Goal: Information Seeking & Learning: Learn about a topic

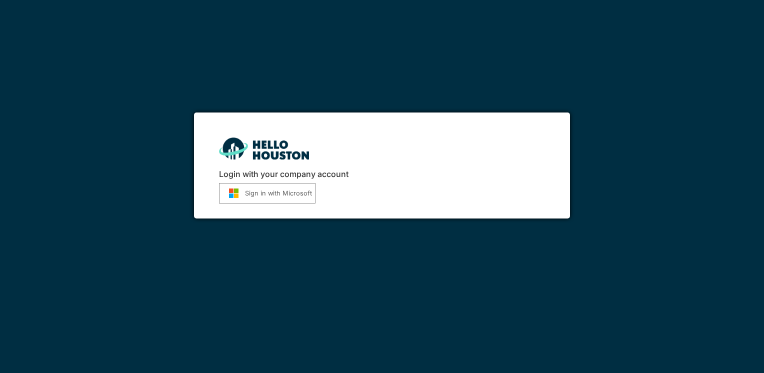
click at [269, 195] on button "Sign in with Microsoft" at bounding box center [267, 193] width 96 height 20
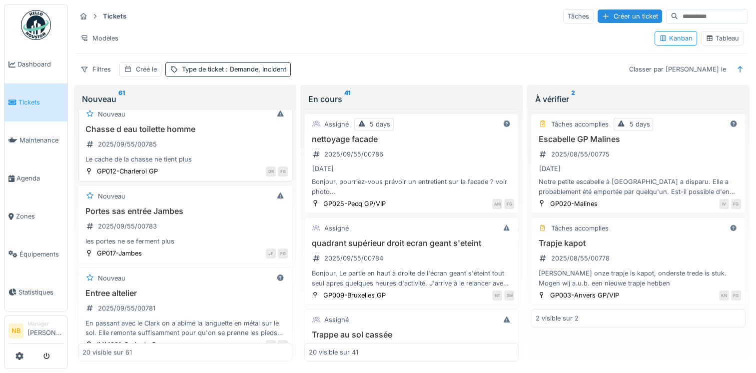
scroll to position [933, 0]
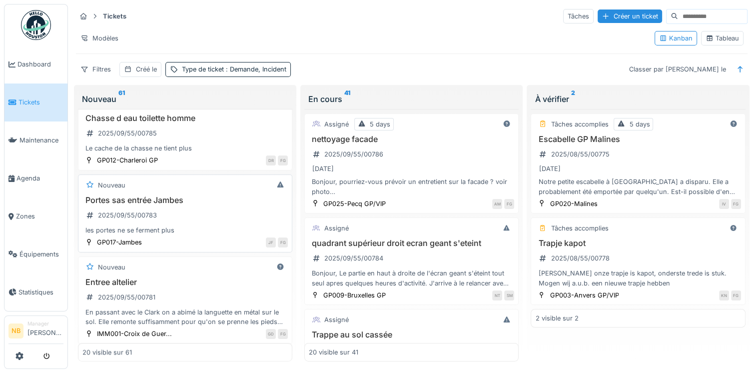
click at [227, 216] on div "Portes sas entrée Jambes 2025/09/55/00783 les portes ne se ferment plus" at bounding box center [184, 215] width 205 height 40
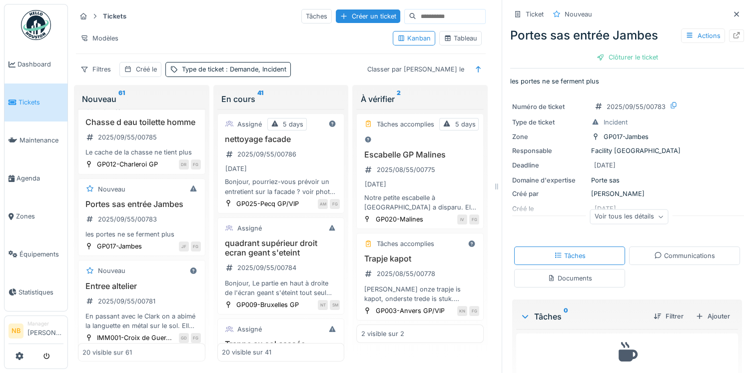
click at [668, 257] on div "Communications" at bounding box center [684, 255] width 61 height 9
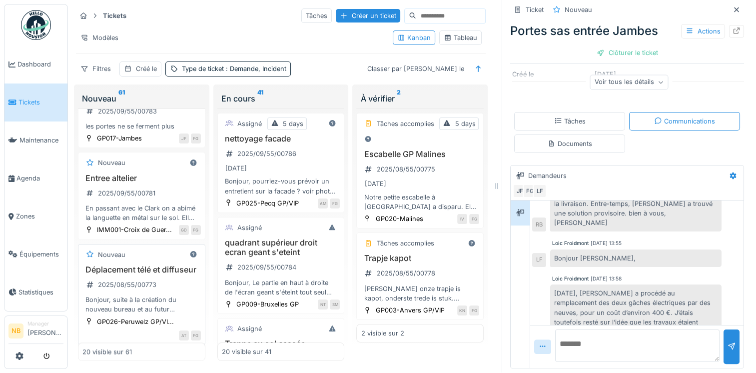
scroll to position [1107, 0]
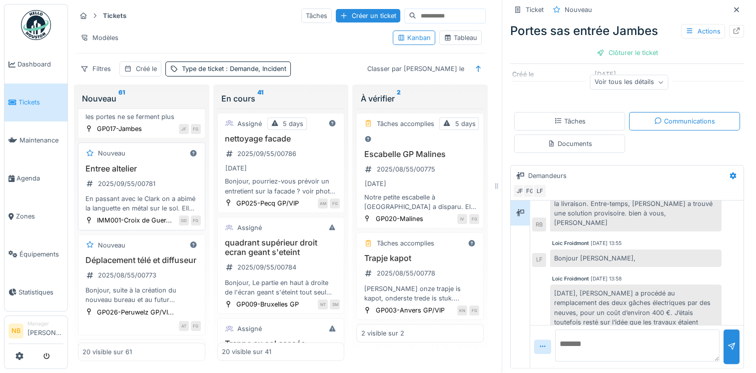
click at [177, 185] on div "Entree altelier 2025/09/55/00781 En passant avec le Clark on a abimé la languet…" at bounding box center [141, 188] width 118 height 49
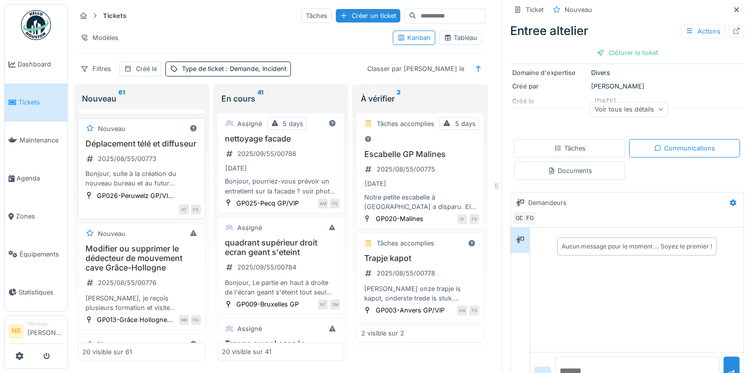
scroll to position [1340, 0]
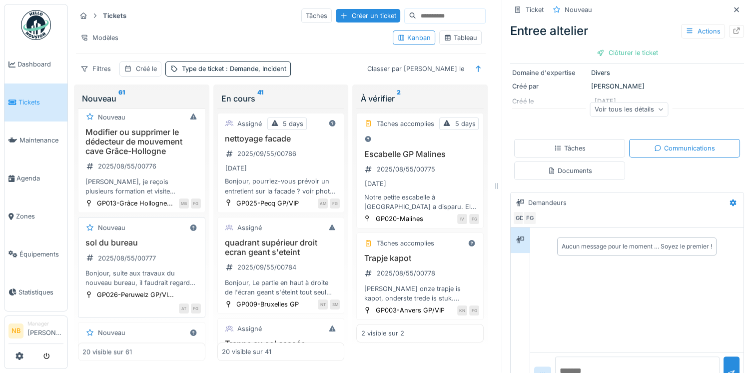
click at [156, 234] on div "Nouveau" at bounding box center [141, 227] width 118 height 12
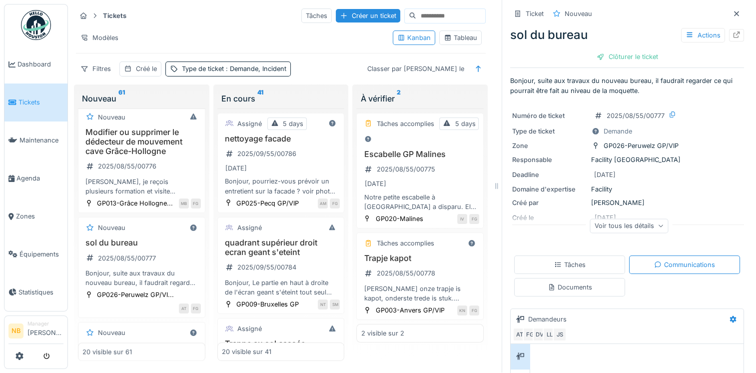
scroll to position [1573, 0]
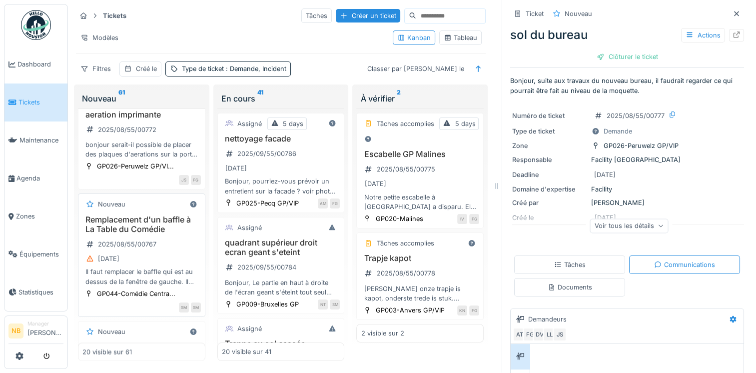
click at [174, 265] on div "25/08/2025" at bounding box center [141, 258] width 118 height 12
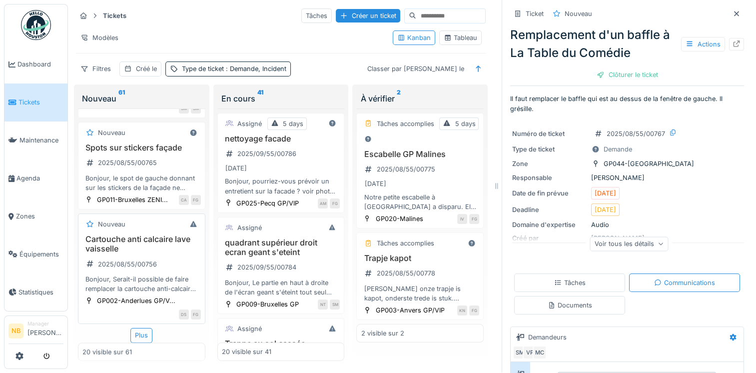
scroll to position [1828, 0]
click at [139, 333] on div "Plus" at bounding box center [141, 335] width 22 height 14
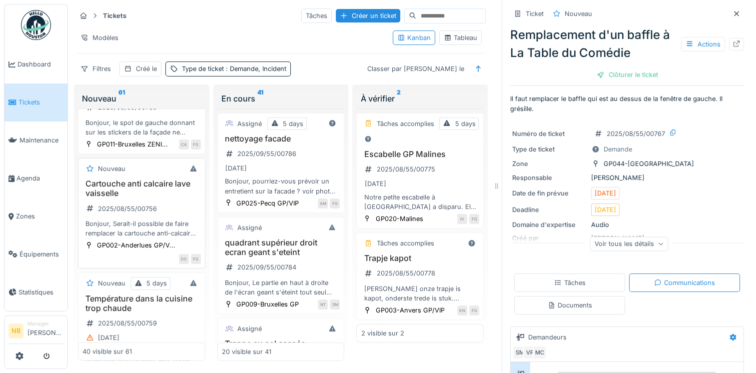
scroll to position [1945, 0]
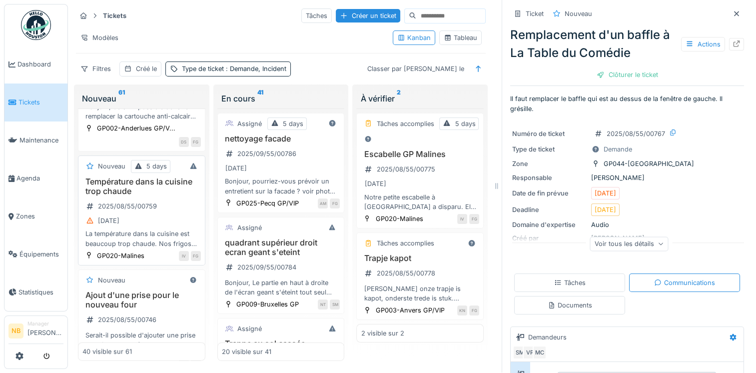
click at [172, 248] on div "Température dans la cuisine trop chaude 2025/08/55/00759 22/08/2025 La températ…" at bounding box center [141, 212] width 118 height 71
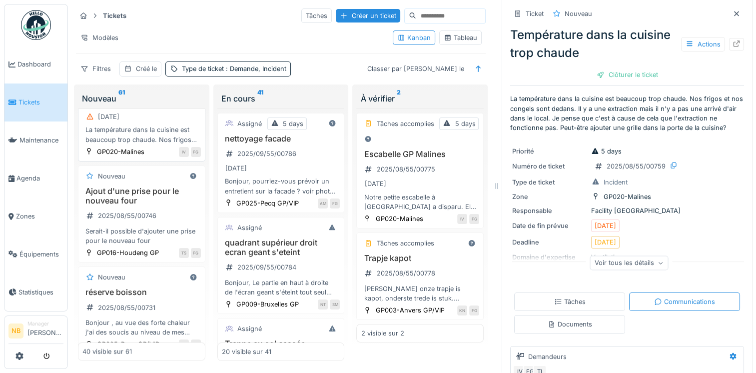
scroll to position [2061, 0]
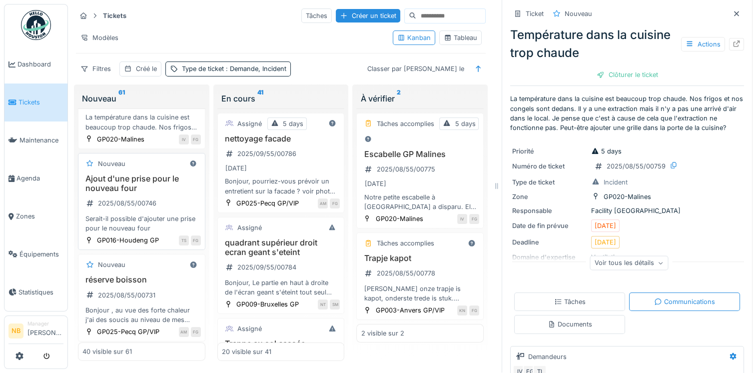
click at [175, 233] on div "Ajout d'une prise pour le nouveau four 2025/08/55/00746 Serait-il possible d'aj…" at bounding box center [141, 203] width 118 height 59
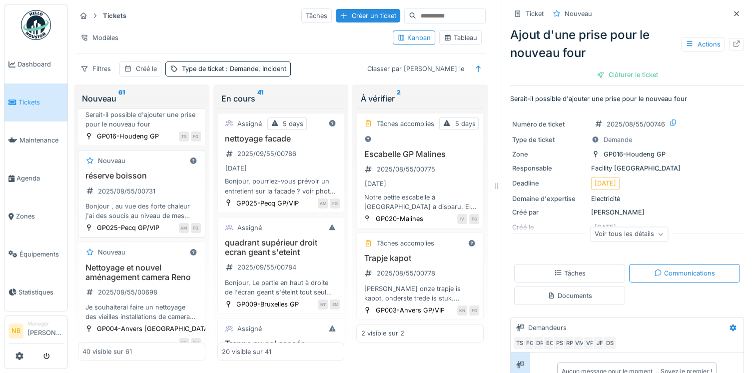
scroll to position [2178, 0]
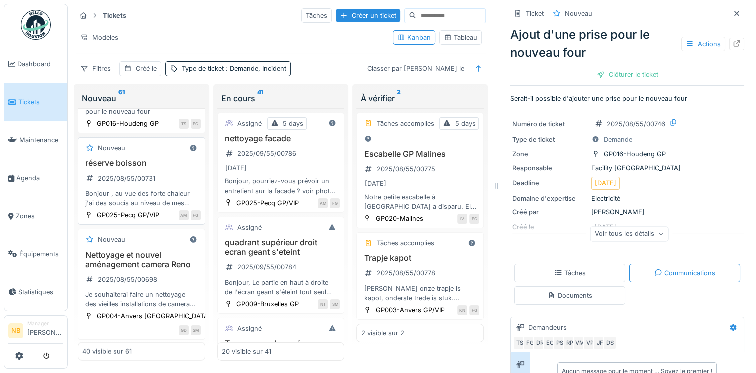
click at [175, 208] on div "réserve boisson 2025/08/55/00731 Bonjour , au vue des forte chaleur j'ai des so…" at bounding box center [141, 182] width 118 height 49
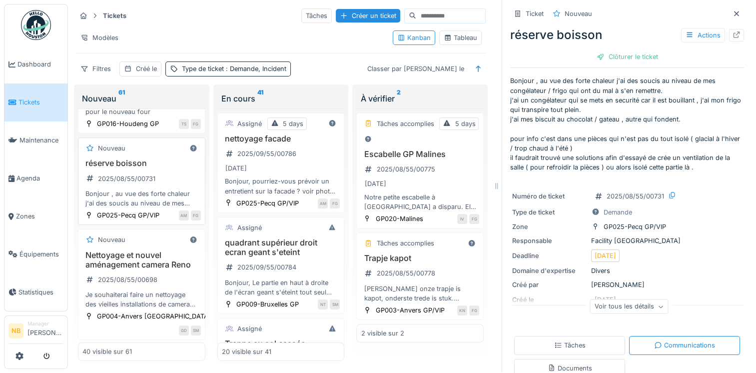
scroll to position [2294, 0]
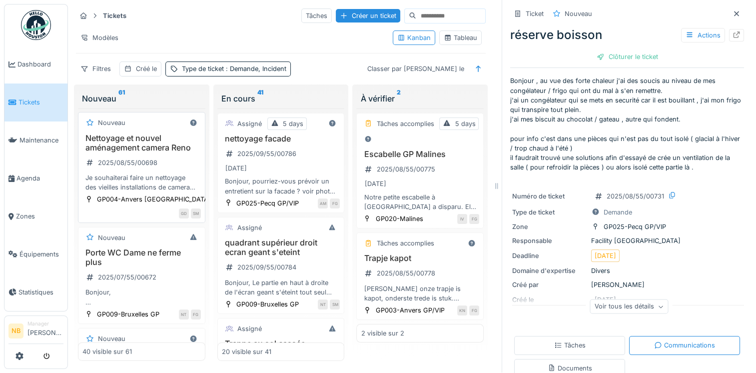
click at [184, 152] on h3 "Nettoyage et nouvel aménagement camera Reno" at bounding box center [141, 142] width 118 height 19
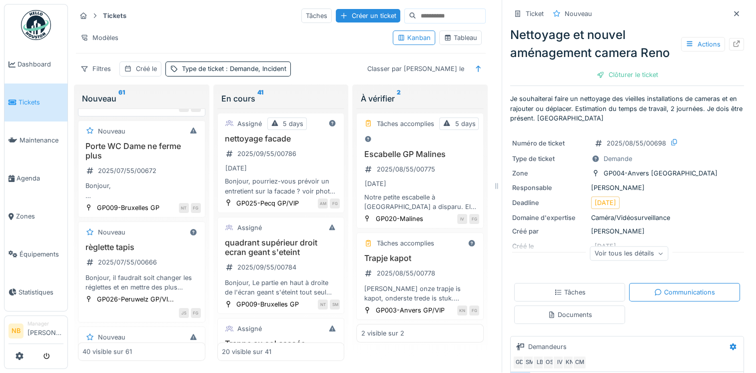
scroll to position [2411, 0]
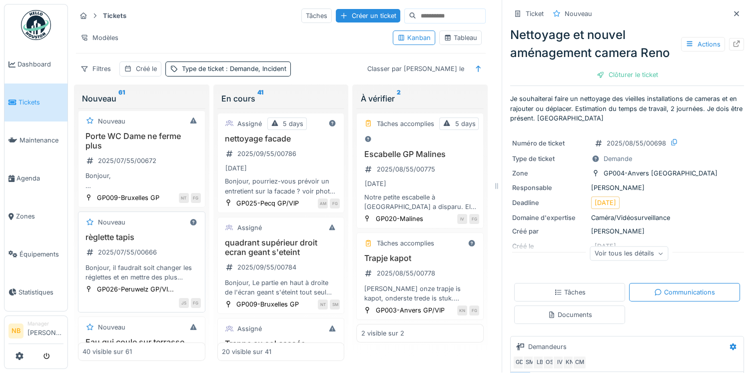
click at [169, 242] on h3 "règlette tapis" at bounding box center [141, 236] width 118 height 9
